Goal: Book appointment/travel/reservation

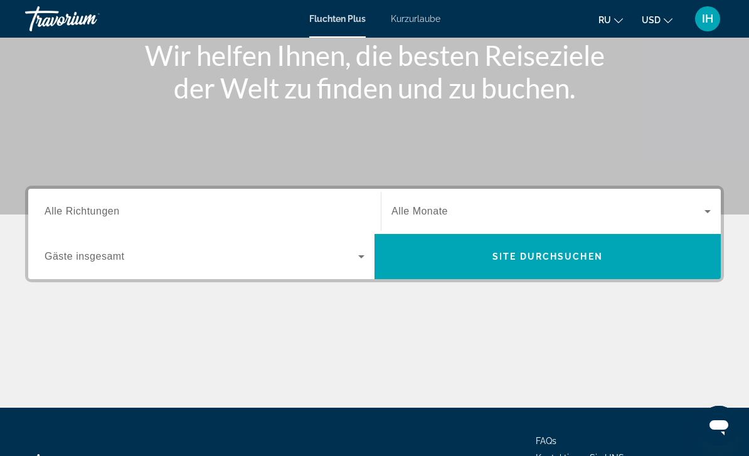
scroll to position [180, 0]
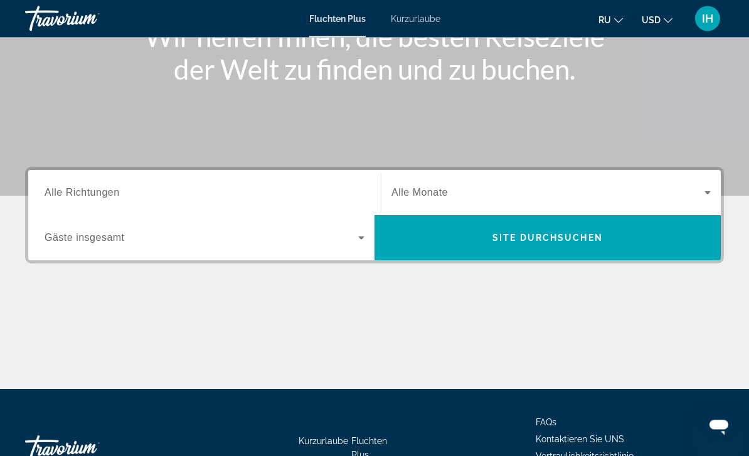
click at [672, 304] on div "Hauptinhalt" at bounding box center [374, 342] width 699 height 94
click at [189, 198] on input "Destination Alle Richtungen" at bounding box center [205, 193] width 320 height 15
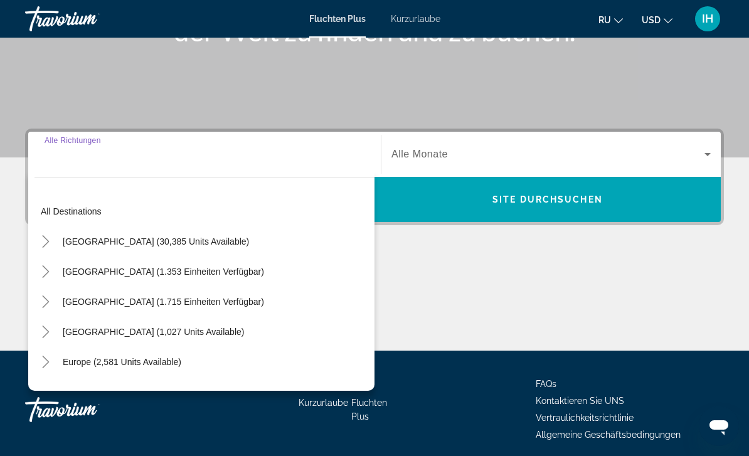
scroll to position [227, 0]
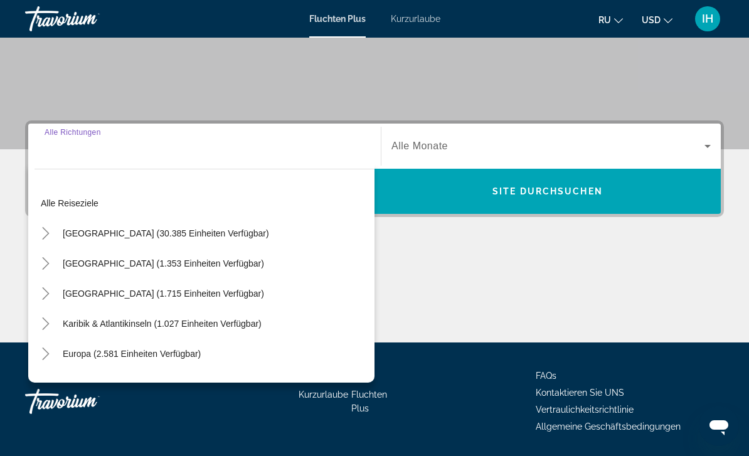
click at [156, 358] on span "Europa (2.581 Einheiten Verfügbar)" at bounding box center [132, 354] width 138 height 10
type input "**********"
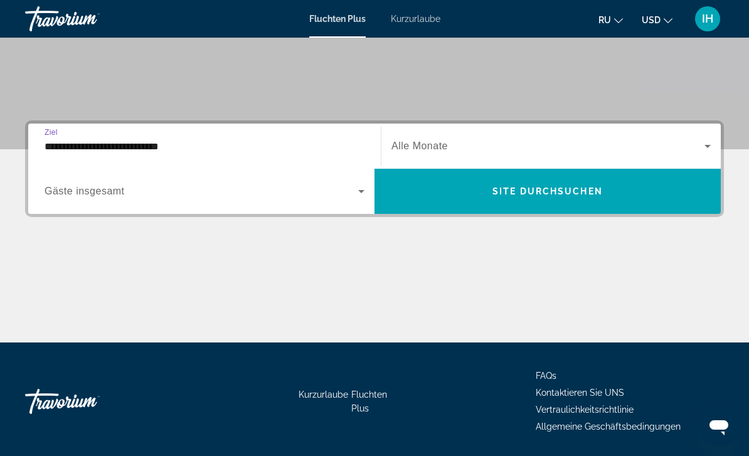
click at [418, 139] on span "Widget suchen" at bounding box center [547, 146] width 313 height 15
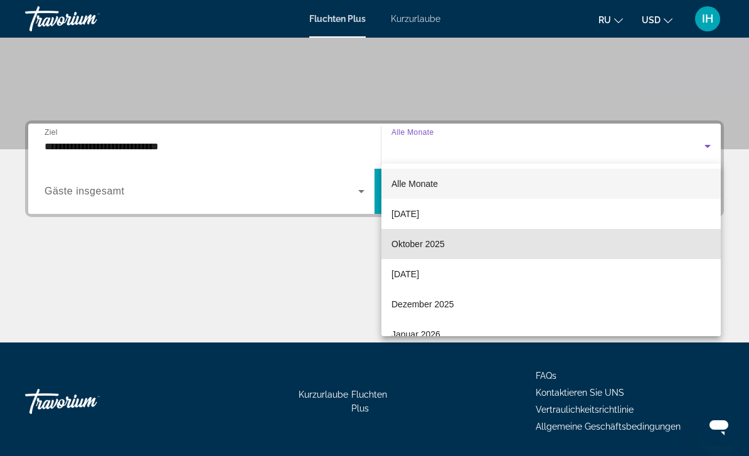
click at [433, 243] on span "Oktober 2025" at bounding box center [417, 243] width 53 height 15
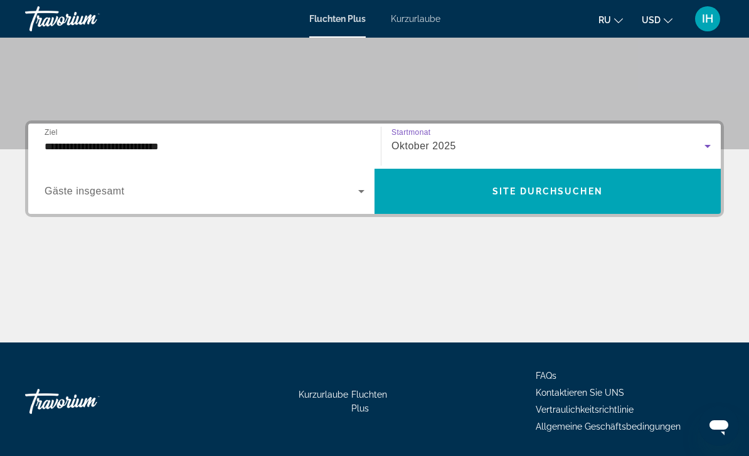
click at [299, 189] on span "Widget suchen" at bounding box center [202, 191] width 314 height 15
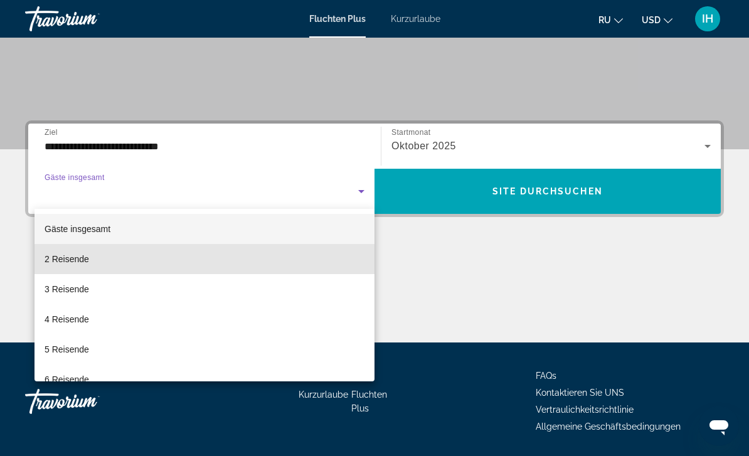
click at [307, 262] on mat-option "2 Reisende" at bounding box center [204, 259] width 340 height 30
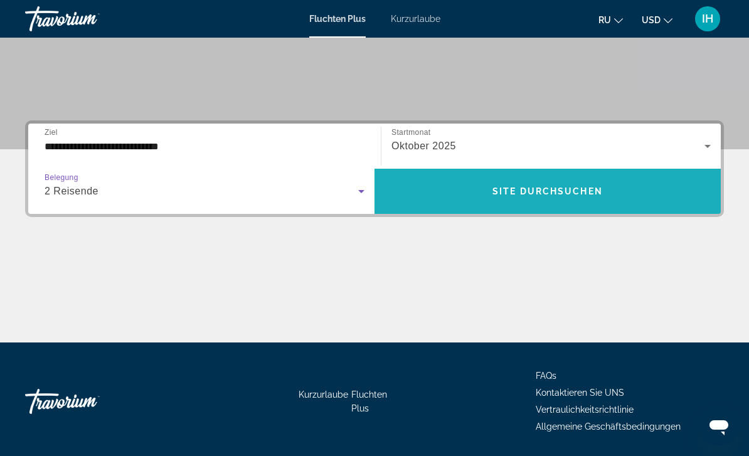
click at [550, 200] on span "Widget suchen" at bounding box center [547, 191] width 346 height 30
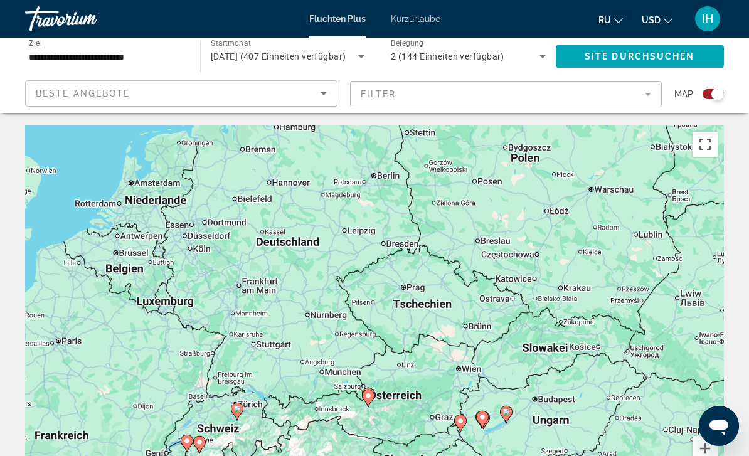
click at [368, 392] on image "Hauptinhalt" at bounding box center [368, 396] width 8 height 8
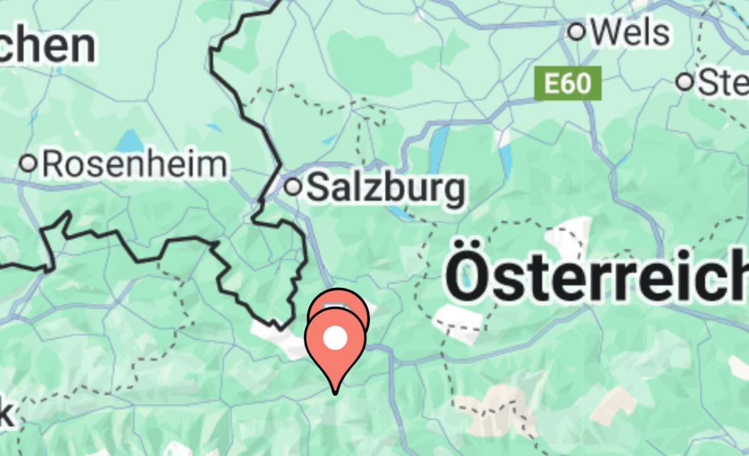
type input "**********"
click at [383, 282] on image "Hauptinhalt" at bounding box center [387, 286] width 8 height 8
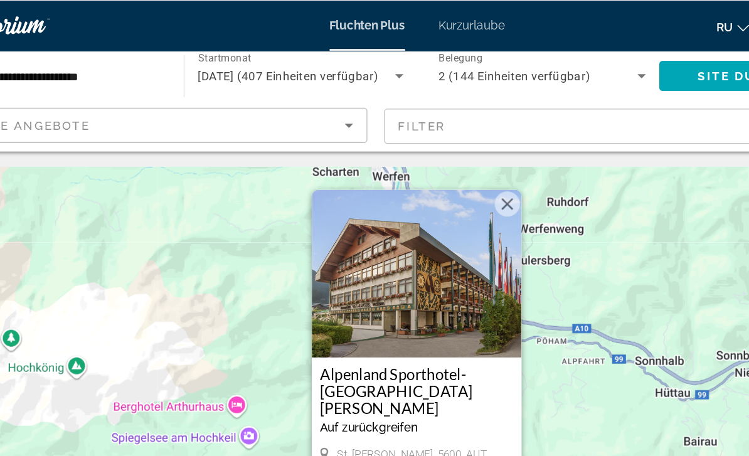
scroll to position [0, 0]
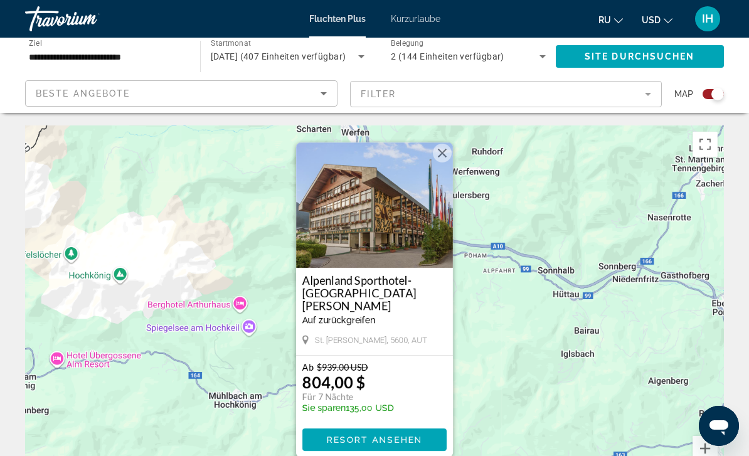
click at [657, 20] on span "USD" at bounding box center [651, 20] width 19 height 10
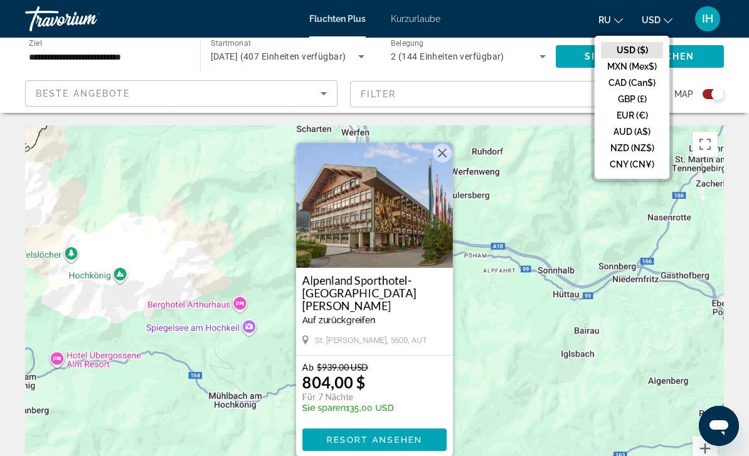
click at [640, 119] on button "EUR (€)" at bounding box center [632, 115] width 62 height 16
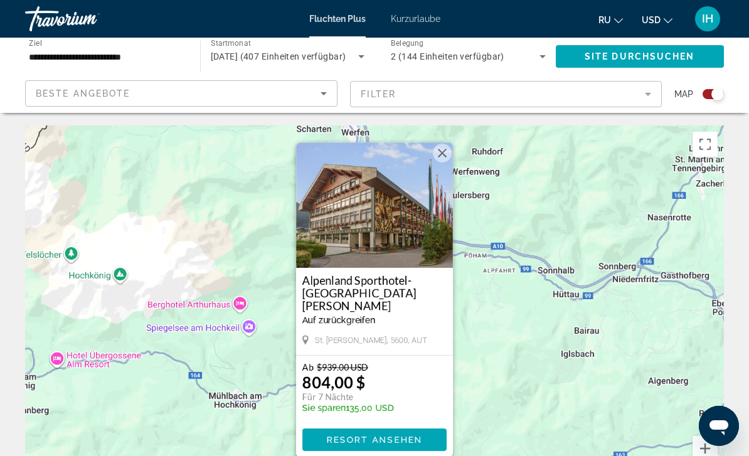
click at [653, 22] on span "USD" at bounding box center [651, 20] width 19 height 10
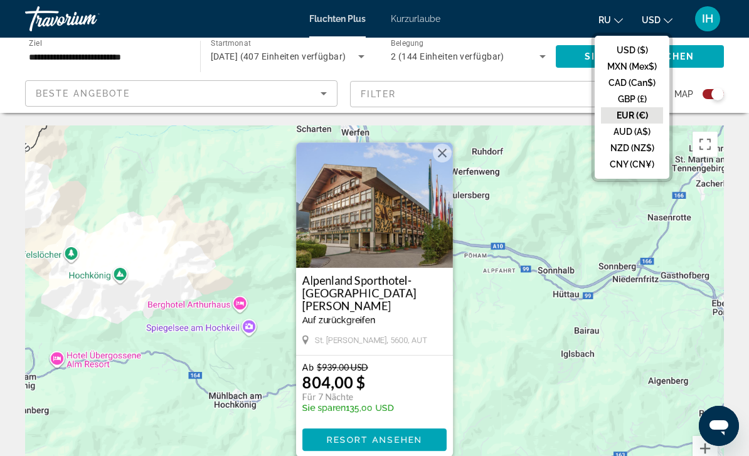
click at [641, 117] on button "EUR (€)" at bounding box center [632, 115] width 62 height 16
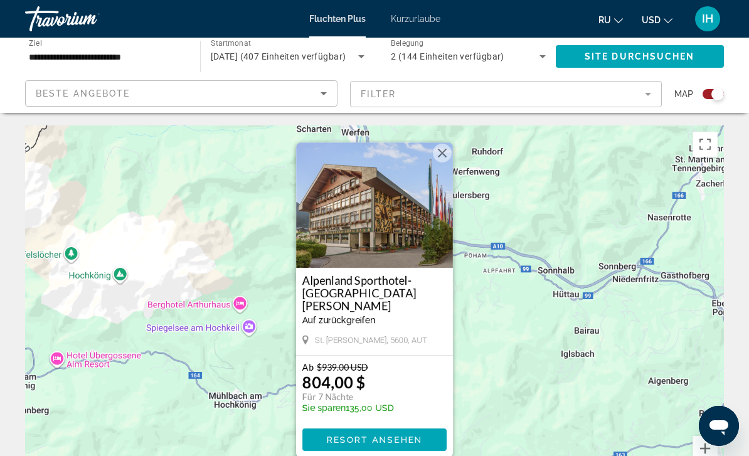
click at [610, 21] on span "RU" at bounding box center [604, 20] width 13 height 10
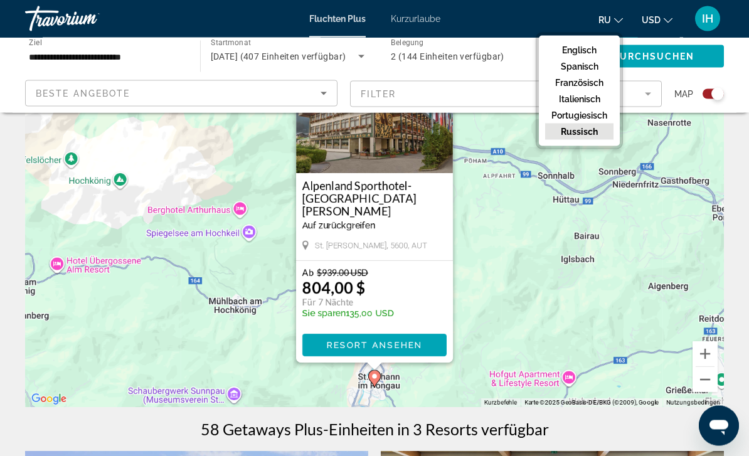
scroll to position [95, 0]
click at [415, 346] on span "RESORT ANSEHEN" at bounding box center [374, 345] width 96 height 10
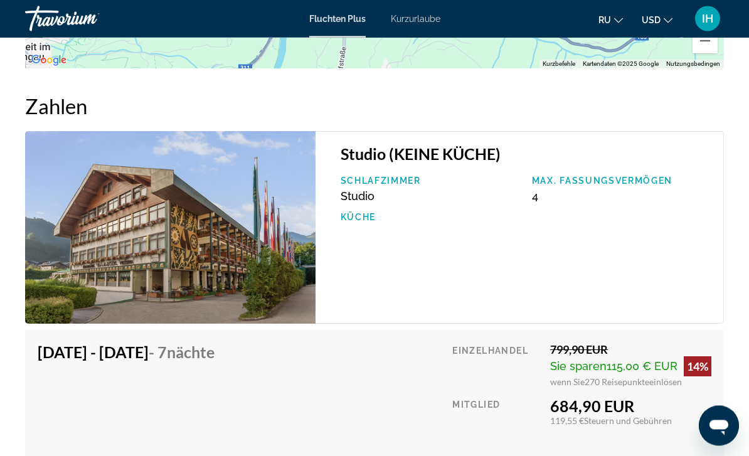
scroll to position [2510, 0]
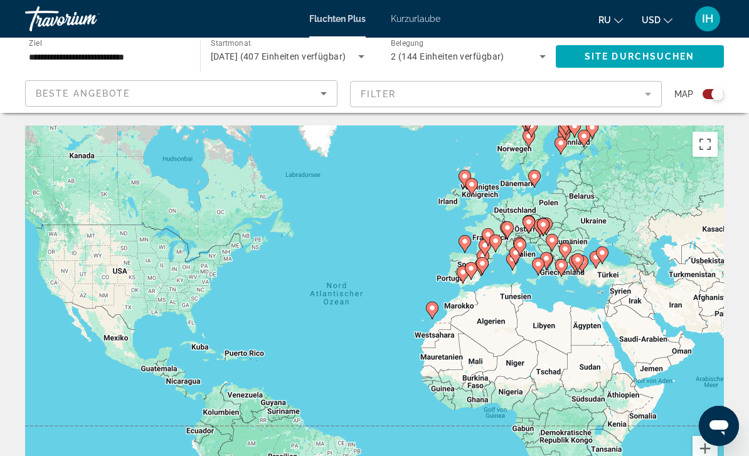
click at [704, 96] on div "Widget suchen" at bounding box center [712, 94] width 21 height 10
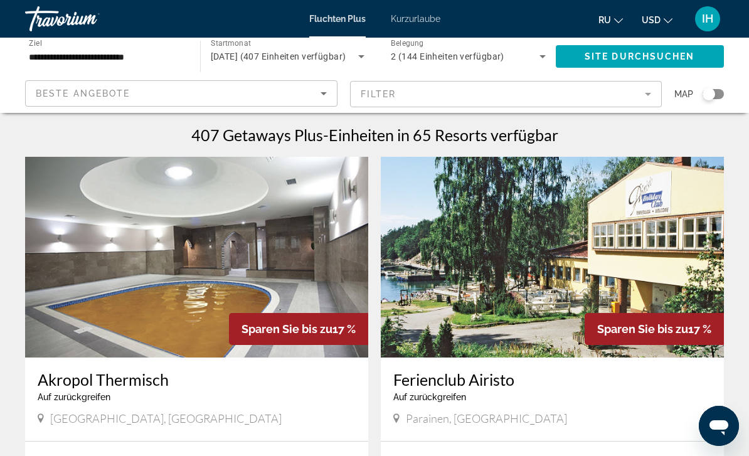
click at [415, 19] on span "Kurzurlaube" at bounding box center [416, 19] width 50 height 10
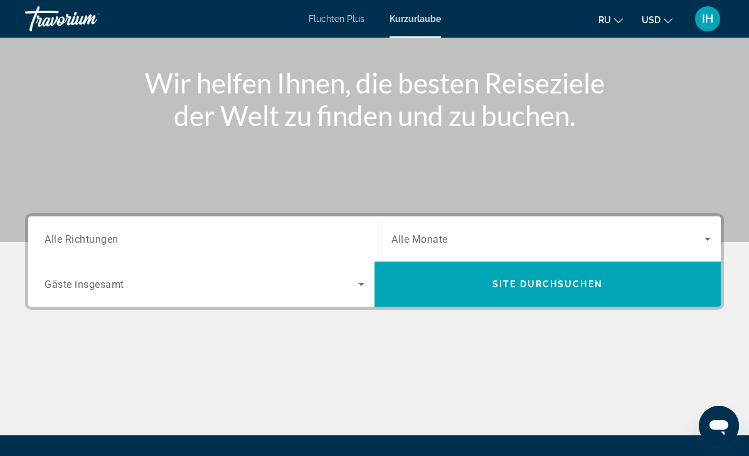
scroll to position [212, 0]
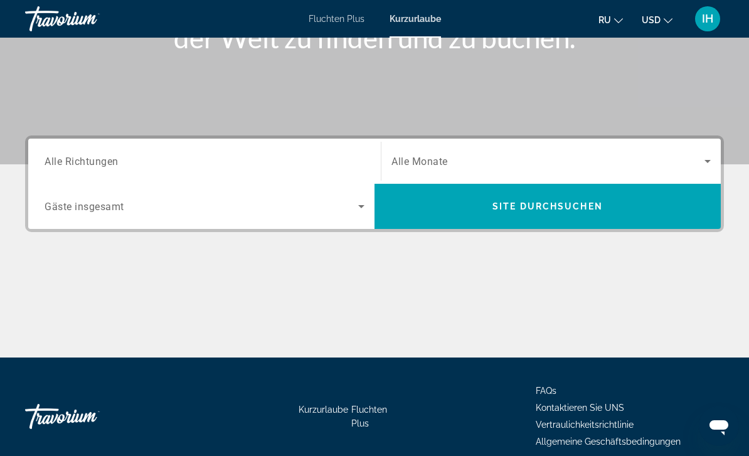
click at [434, 154] on span "Widget suchen" at bounding box center [547, 161] width 313 height 15
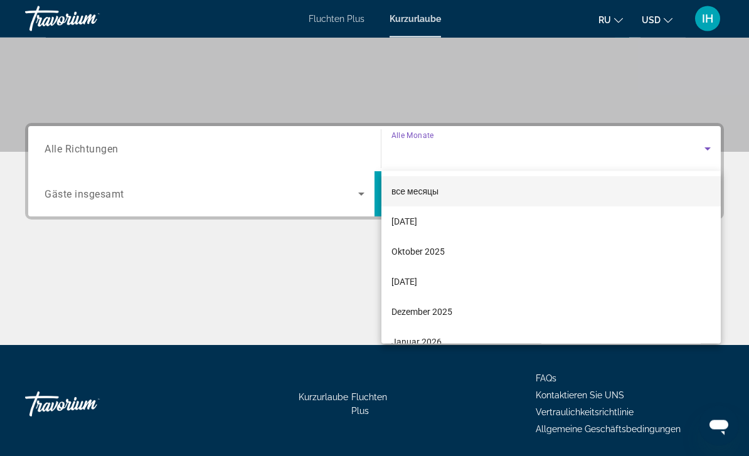
scroll to position [227, 0]
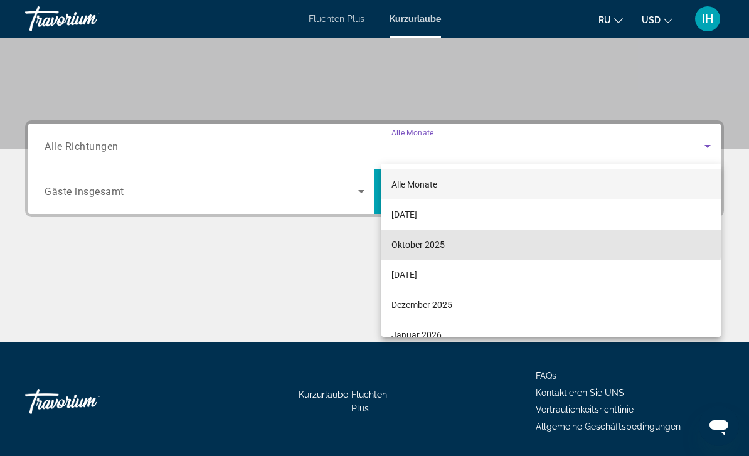
click at [448, 240] on mat-option "Oktober 2025" at bounding box center [550, 245] width 339 height 30
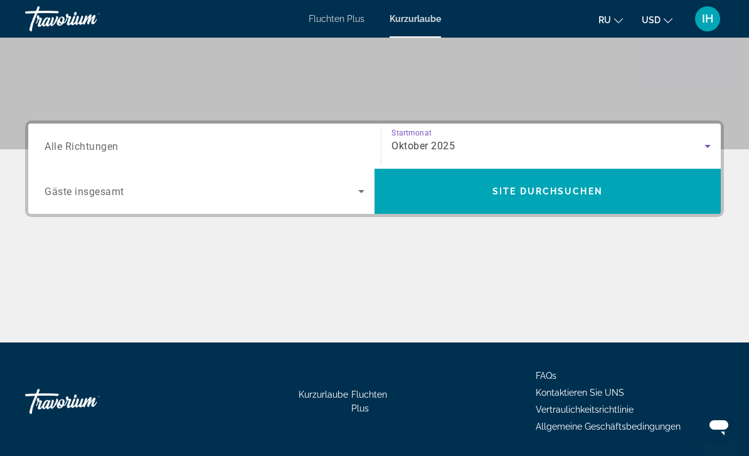
click at [293, 136] on div "Widget suchen" at bounding box center [205, 147] width 320 height 36
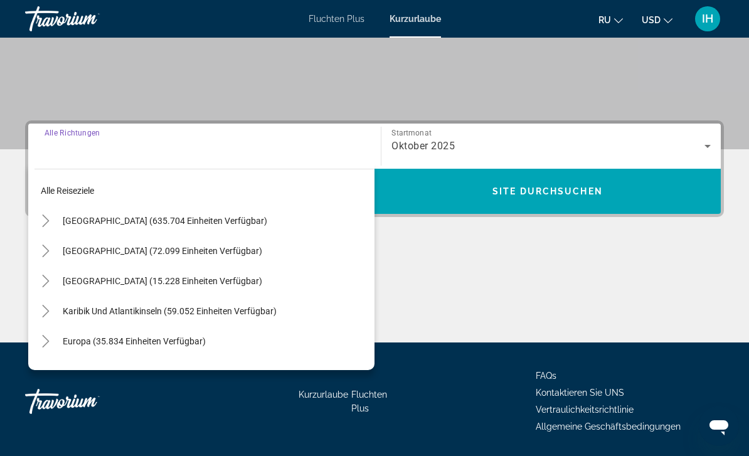
click at [176, 343] on span "Europa (35.834 Einheiten Verfügbar)" at bounding box center [134, 341] width 143 height 10
type input "**********"
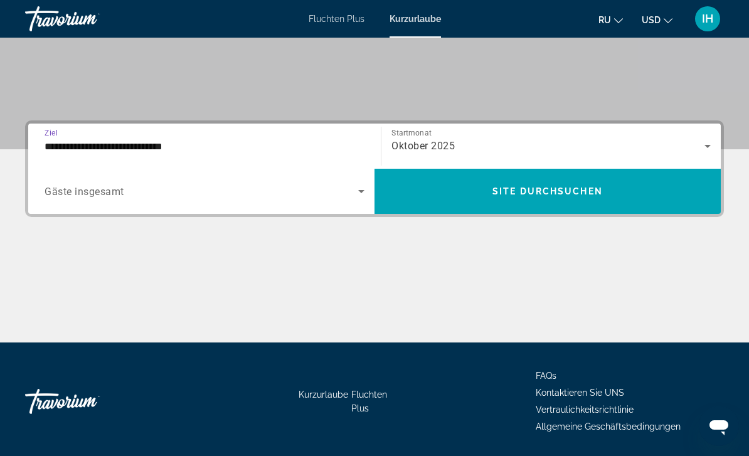
click at [344, 189] on span "Widget suchen" at bounding box center [202, 191] width 314 height 15
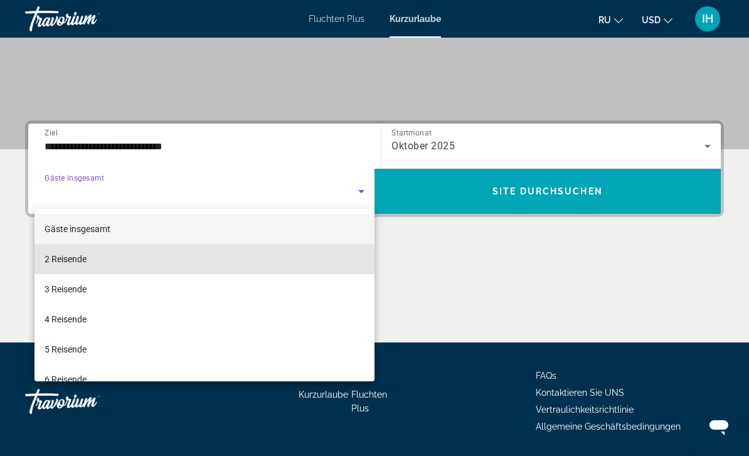
click at [292, 260] on mat-option "2 Reisende" at bounding box center [204, 259] width 340 height 30
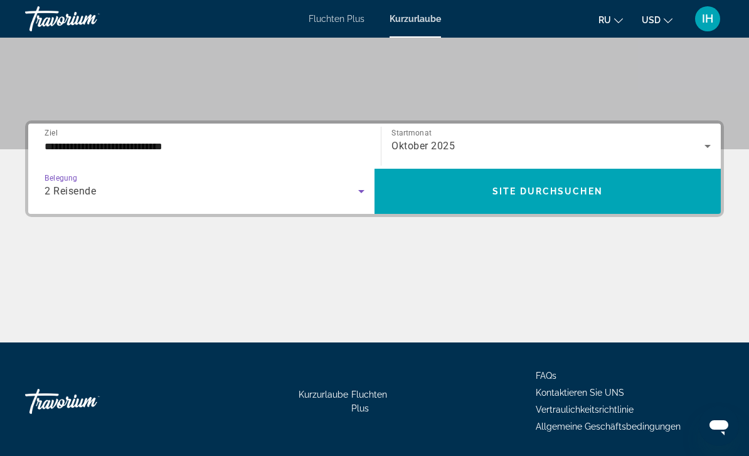
click at [543, 190] on span "Site durchsuchen" at bounding box center [547, 191] width 110 height 10
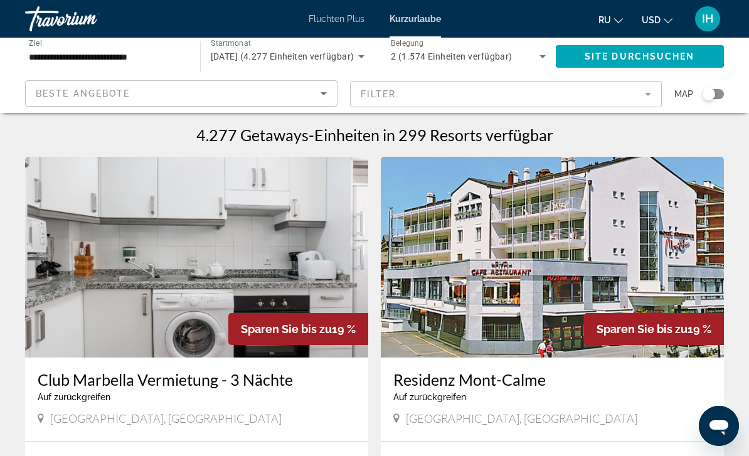
click at [637, 92] on mat-form-field "Filter" at bounding box center [506, 94] width 312 height 26
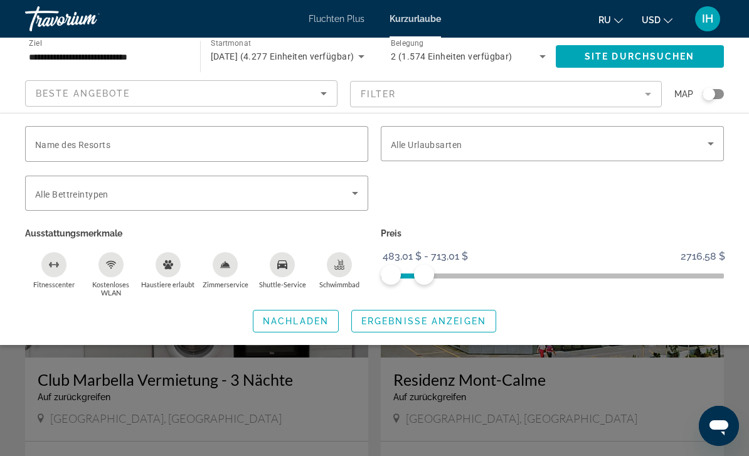
click at [388, 317] on span "ERGEBNISSE ANZEIGEN" at bounding box center [423, 321] width 125 height 10
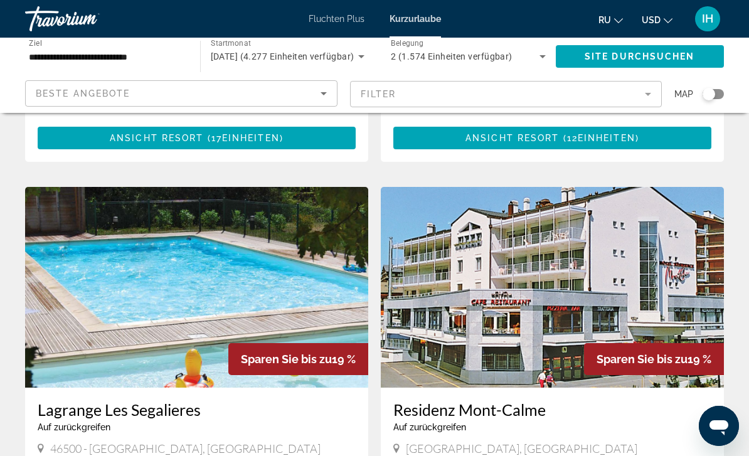
scroll to position [396, 0]
click at [710, 96] on div "Widget suchen" at bounding box center [708, 94] width 13 height 13
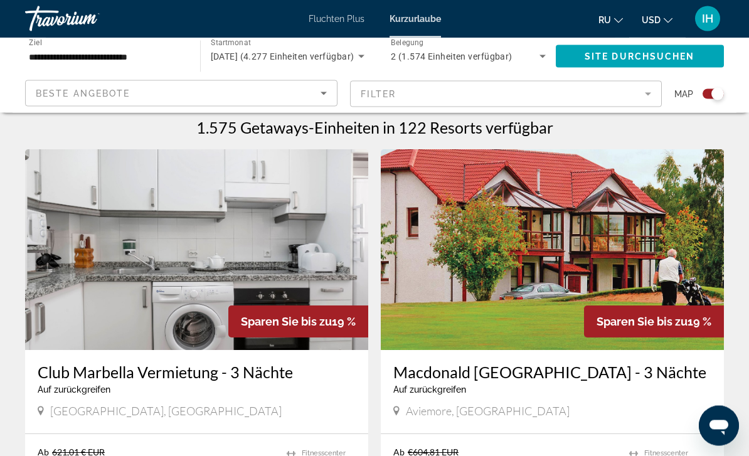
scroll to position [396, 0]
click at [709, 89] on div "Widget suchen" at bounding box center [712, 94] width 21 height 10
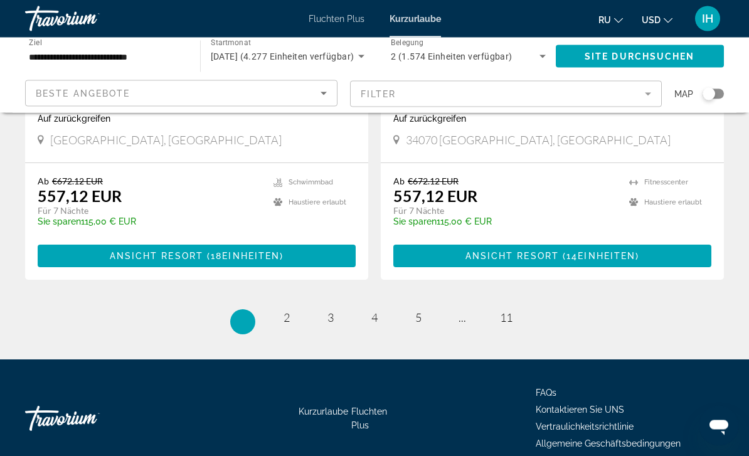
scroll to position [2426, 0]
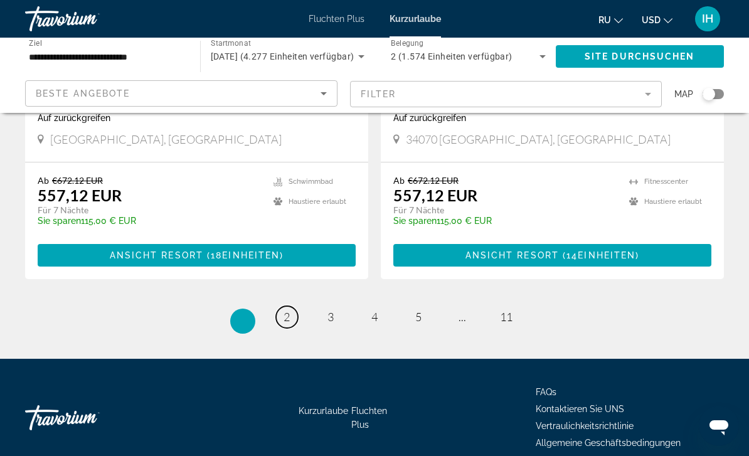
click at [283, 310] on link "Seite 2" at bounding box center [287, 317] width 22 height 22
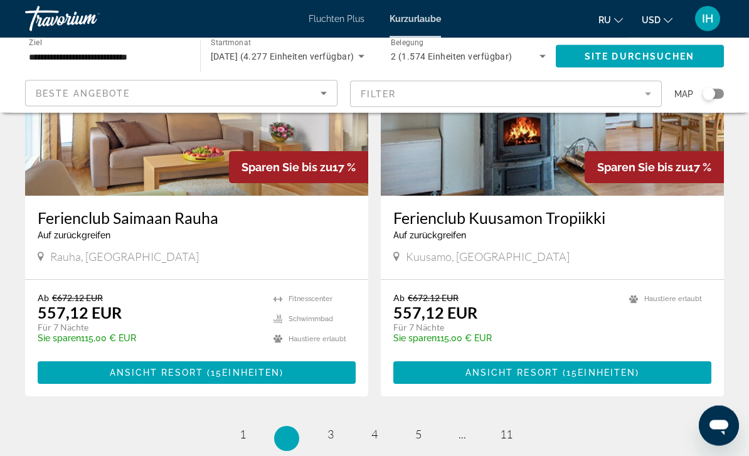
scroll to position [2312, 0]
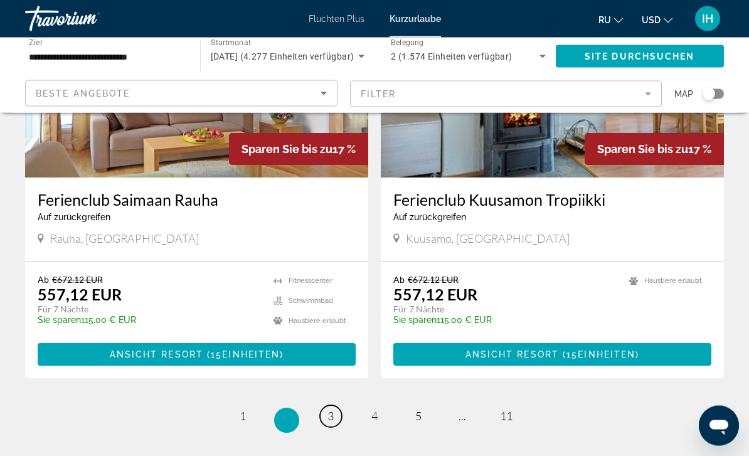
click at [334, 418] on span "3" at bounding box center [330, 417] width 6 height 14
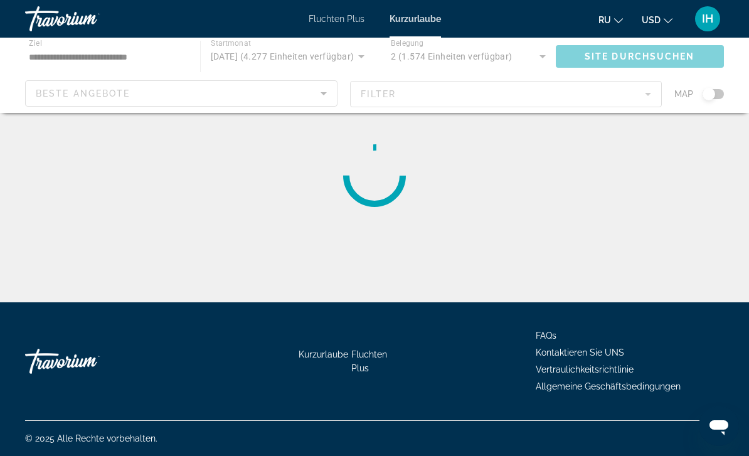
click at [650, 92] on div "Hauptinhalt" at bounding box center [374, 75] width 749 height 75
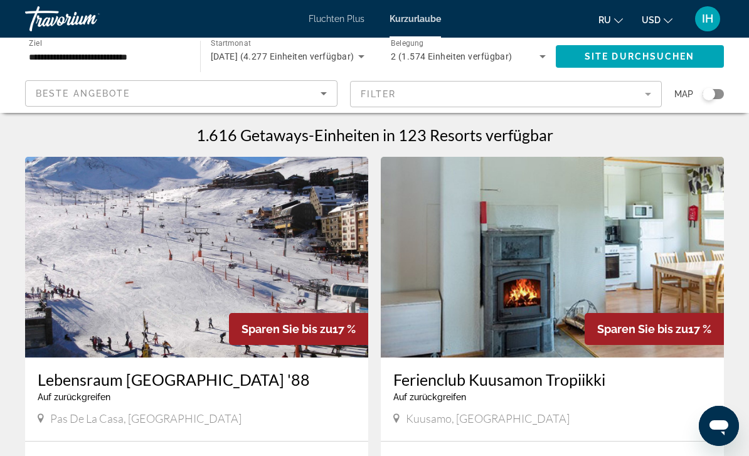
click at [640, 88] on mat-form-field "Filter" at bounding box center [506, 94] width 312 height 26
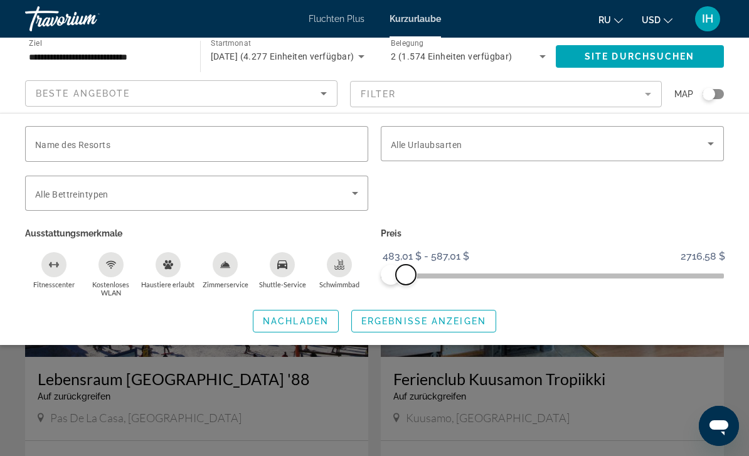
scroll to position [38, 0]
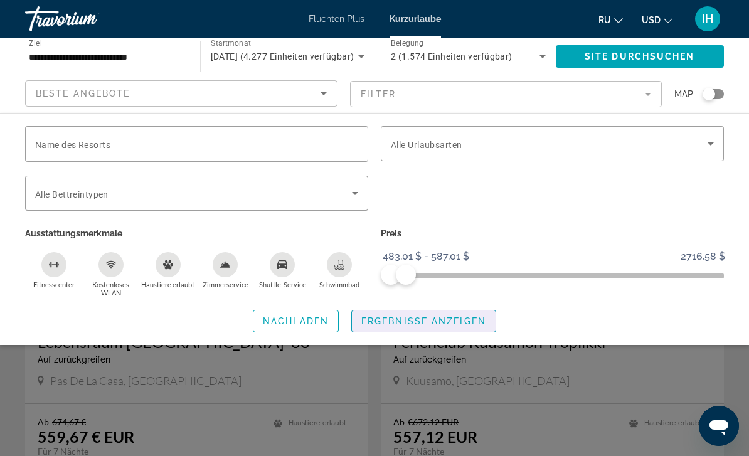
click at [476, 316] on span "ERGEBNISSE ANZEIGEN" at bounding box center [423, 321] width 125 height 10
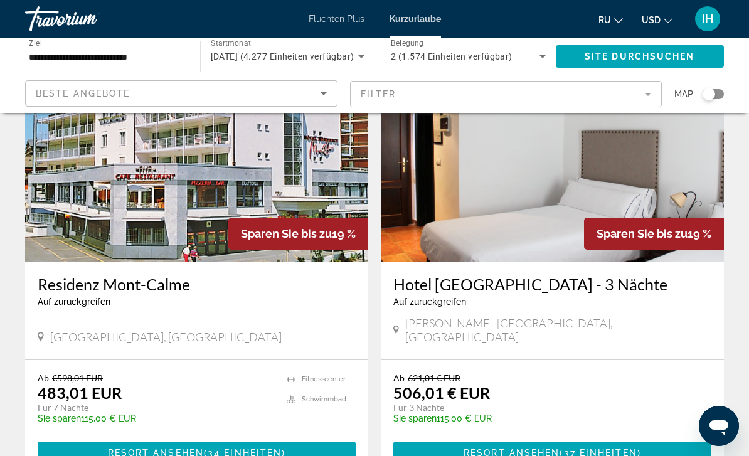
scroll to position [540, 0]
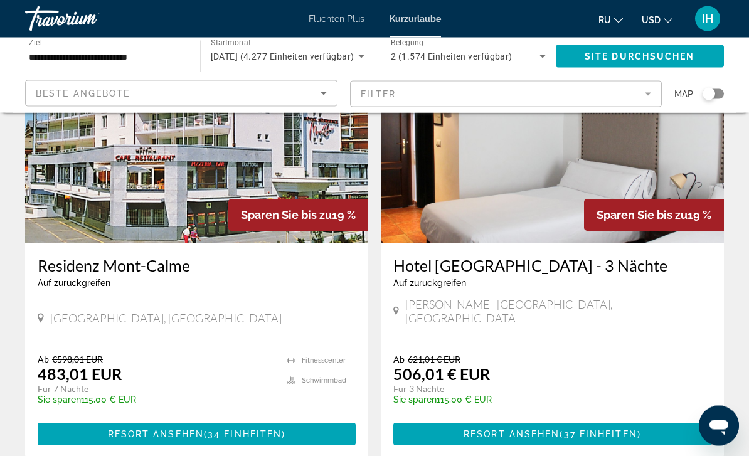
click at [681, 309] on div "[PERSON_NAME]-[GEOGRAPHIC_DATA], [GEOGRAPHIC_DATA]" at bounding box center [552, 312] width 318 height 28
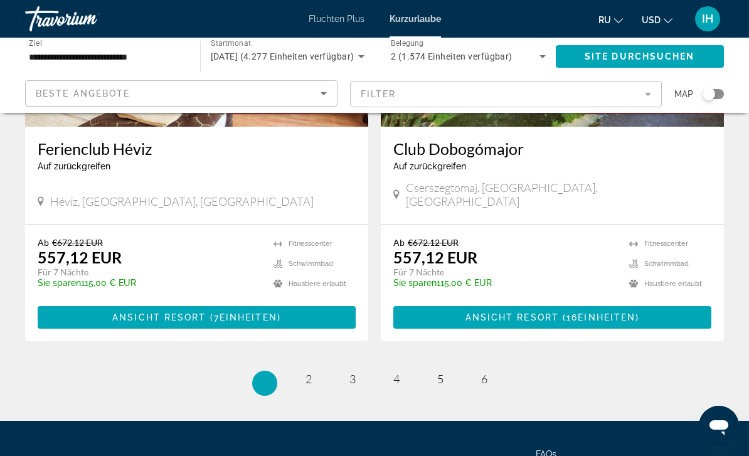
scroll to position [2428, 0]
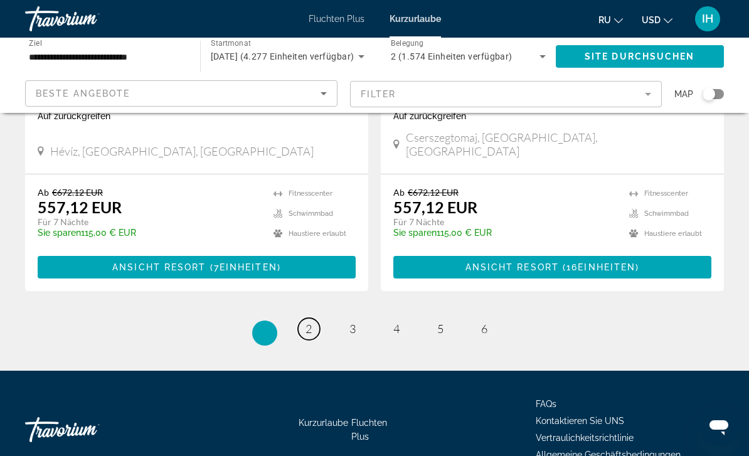
click at [309, 322] on span "2" at bounding box center [308, 329] width 6 height 14
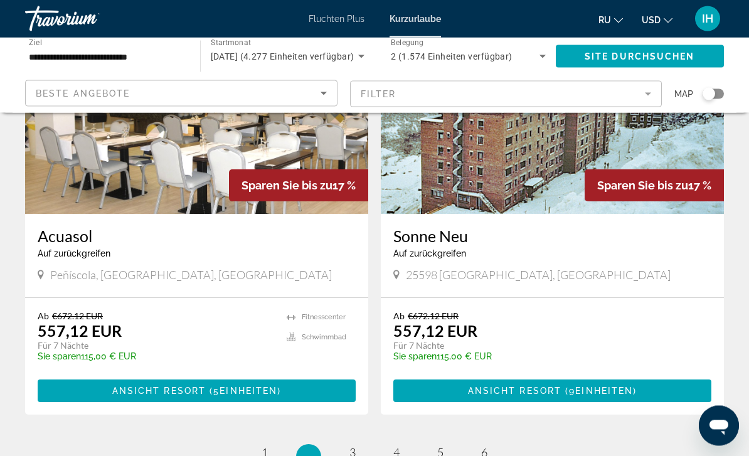
scroll to position [2290, 0]
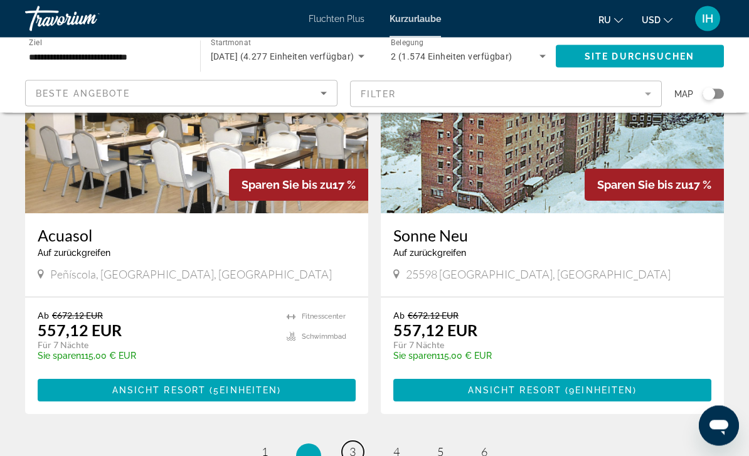
click at [344, 443] on link "Seite 3" at bounding box center [353, 453] width 22 height 22
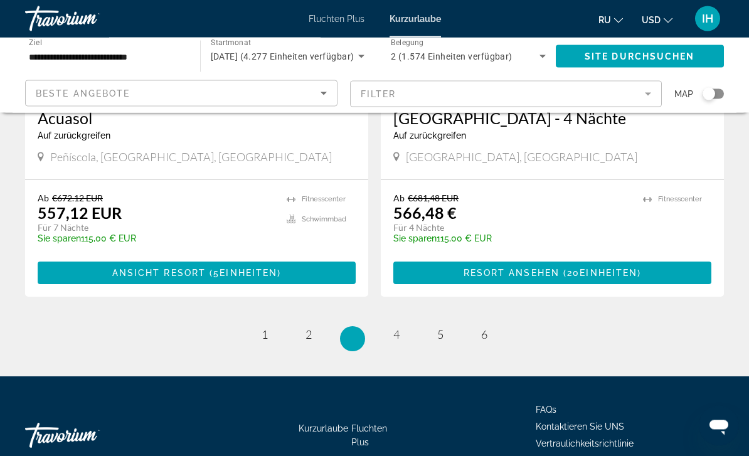
scroll to position [2408, 0]
click at [403, 324] on link "Seite 4" at bounding box center [397, 335] width 22 height 22
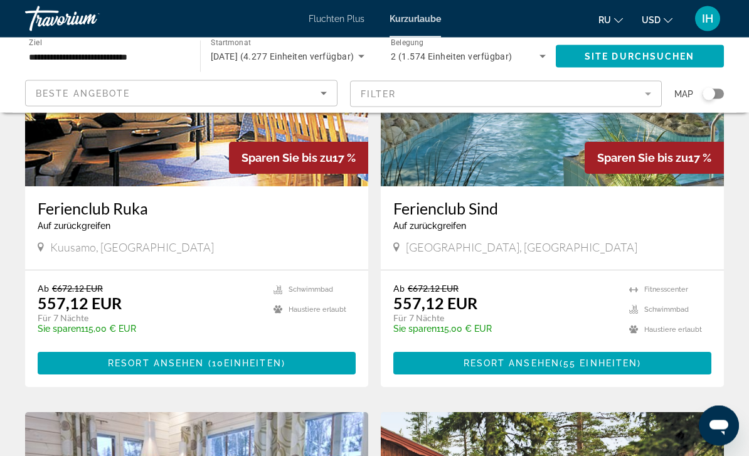
scroll to position [174, 0]
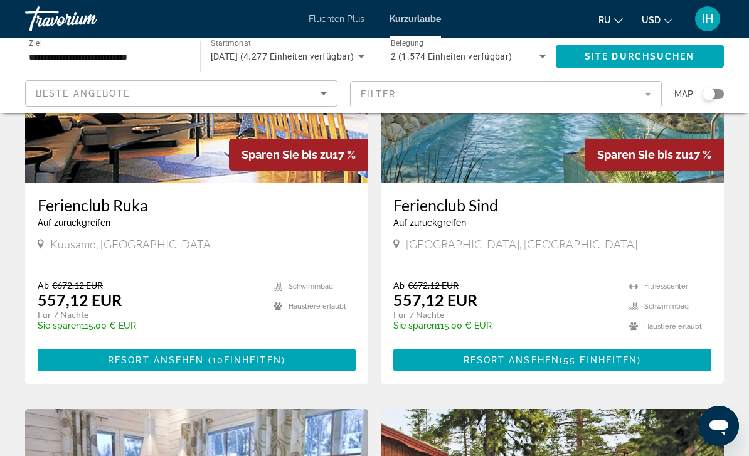
click at [581, 364] on span "55 EINHEITEN" at bounding box center [600, 360] width 74 height 10
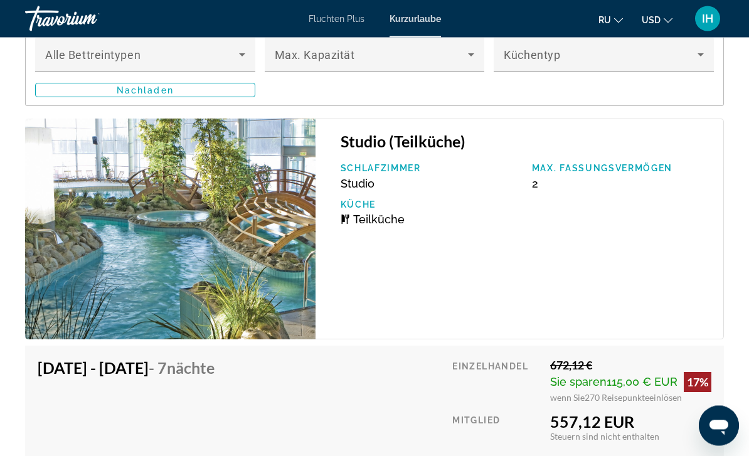
scroll to position [2444, 0]
